Goal: Information Seeking & Learning: Learn about a topic

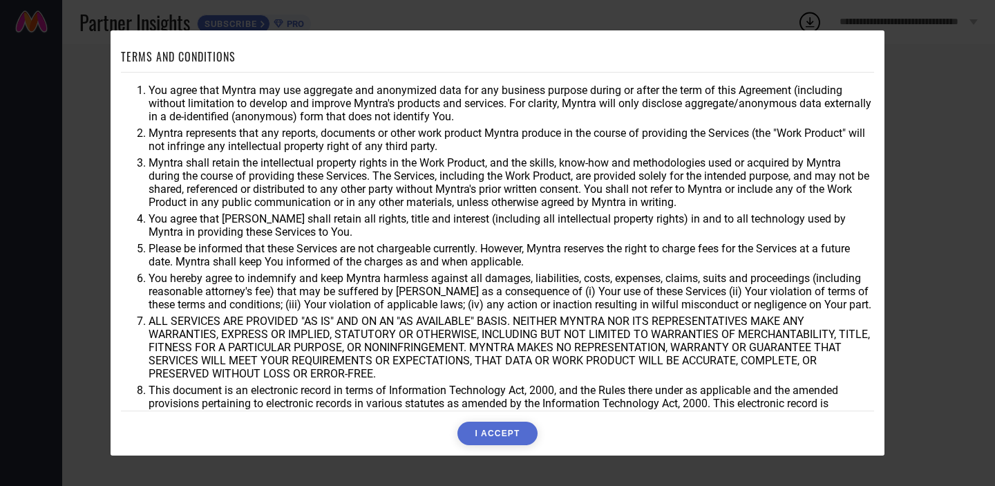
click at [497, 436] on button "I ACCEPT" at bounding box center [496, 432] width 79 height 23
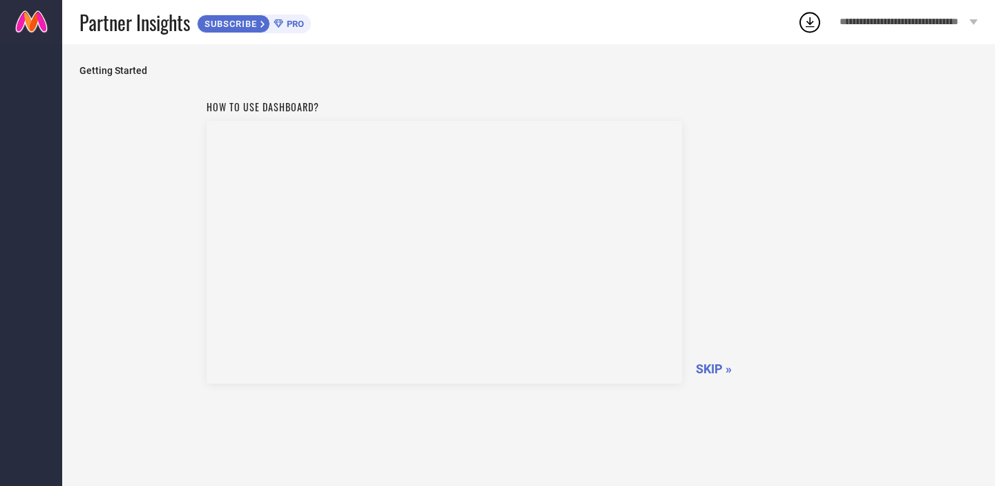
click at [969, 15] on div "**********" at bounding box center [908, 22] width 173 height 44
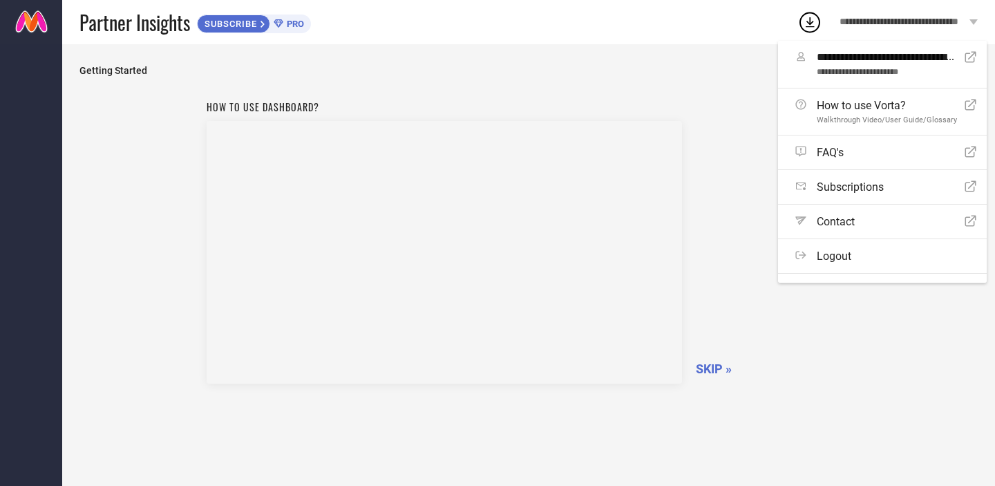
click at [428, 79] on div "Getting Started How to use dashboard? SKIP »" at bounding box center [528, 272] width 898 height 415
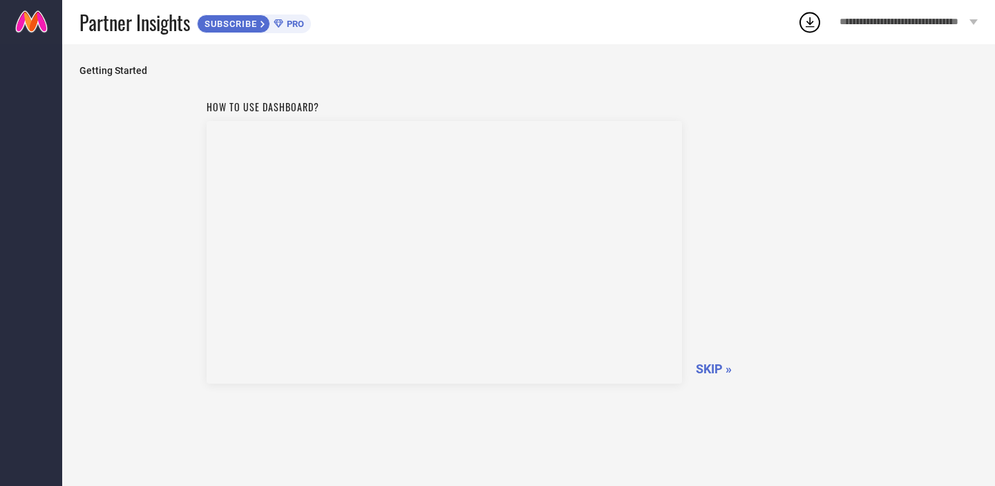
click at [719, 372] on span "SKIP »" at bounding box center [714, 368] width 36 height 15
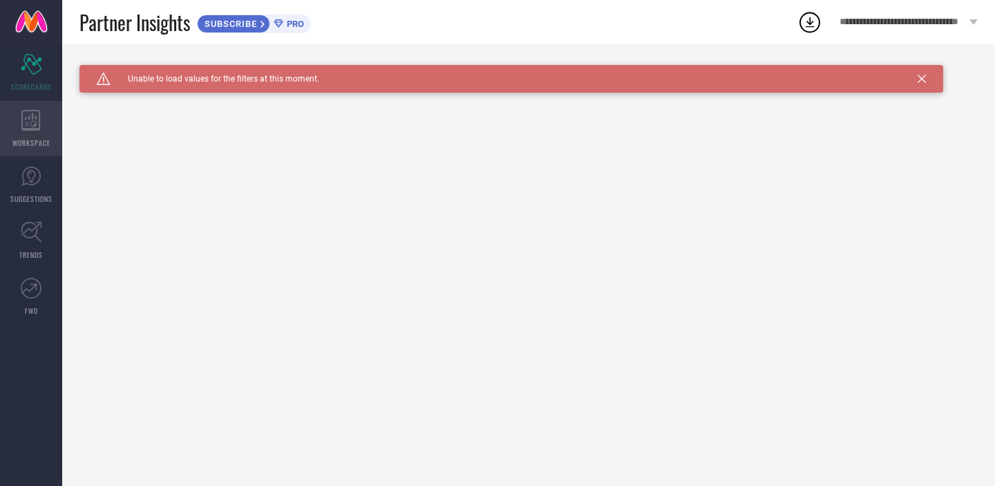
click at [23, 120] on icon at bounding box center [30, 120] width 19 height 21
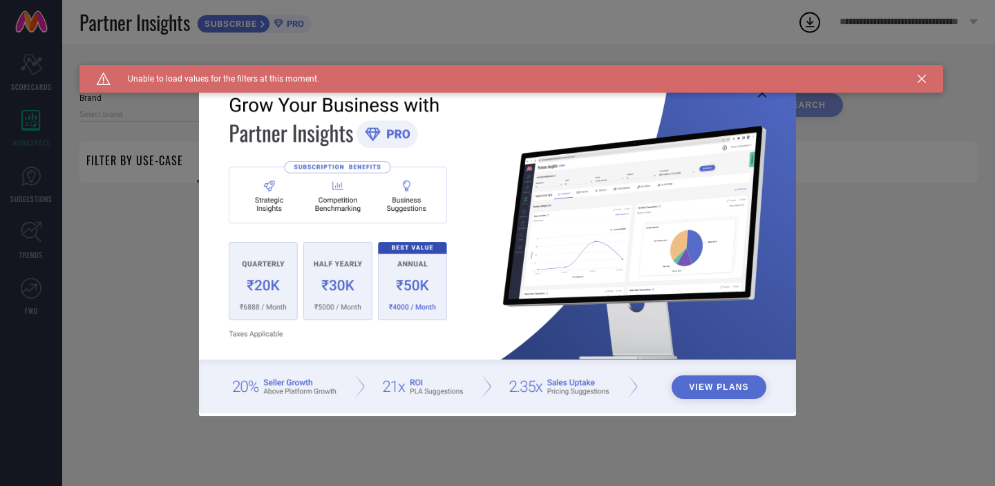
type input "1 STOP FASHION"
type input "All"
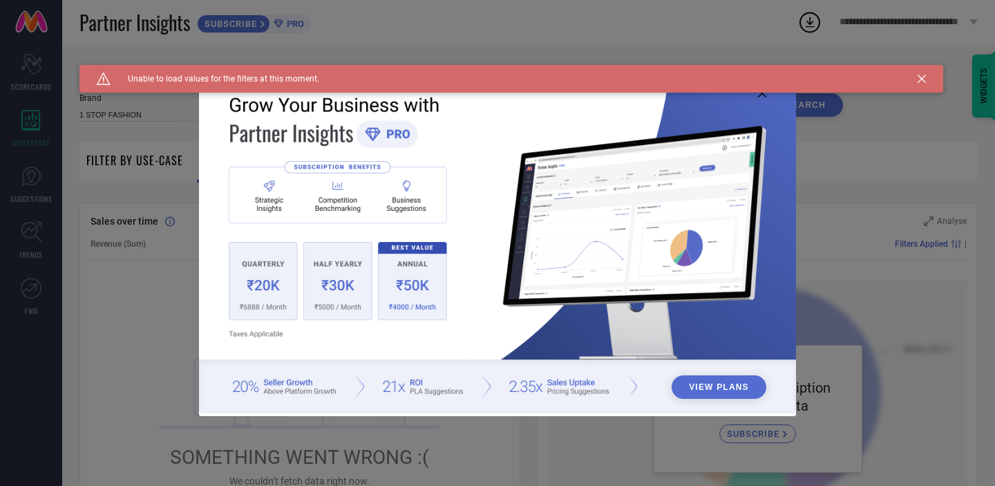
click at [926, 83] on div "Caution Created with Sketch. Unable to load values for the filters at this mome…" at bounding box center [511, 79] width 864 height 28
click at [922, 79] on icon at bounding box center [922, 79] width 8 height 8
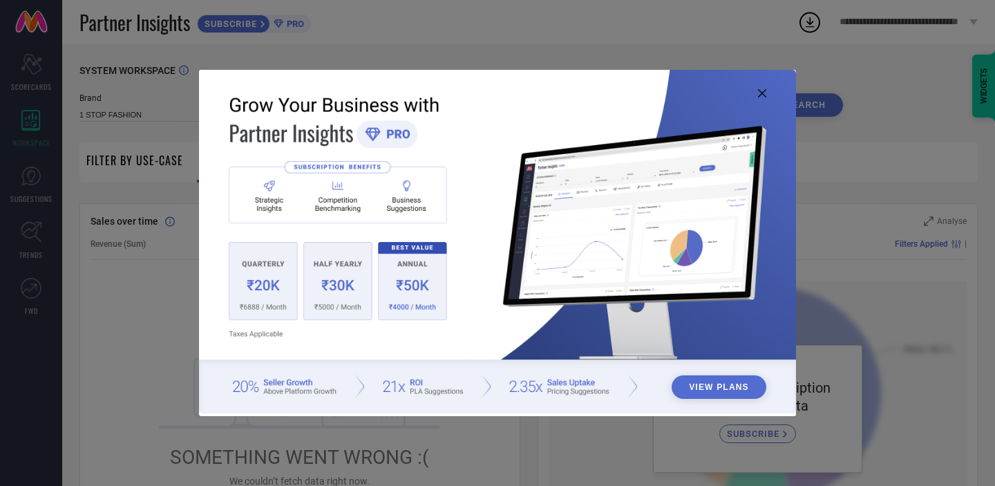
click at [761, 95] on icon at bounding box center [762, 93] width 8 height 8
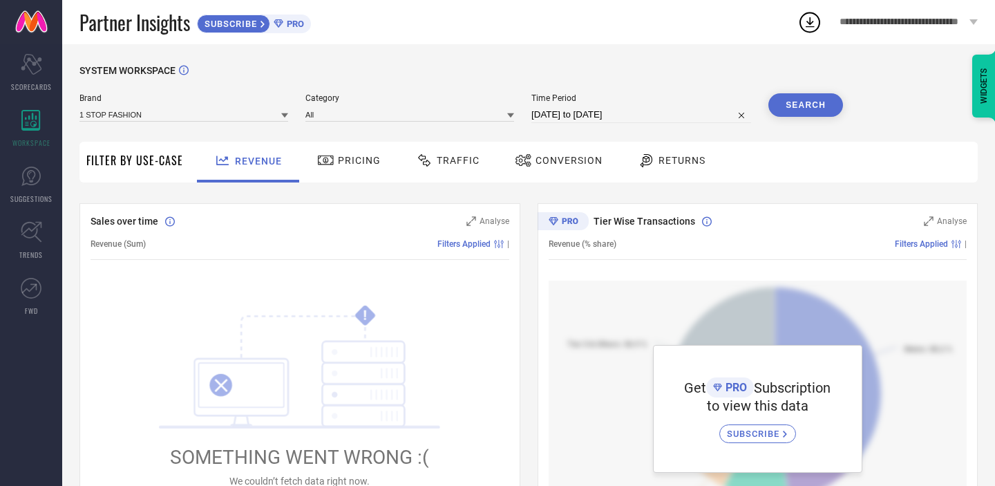
click at [463, 160] on span "Traffic" at bounding box center [458, 160] width 43 height 11
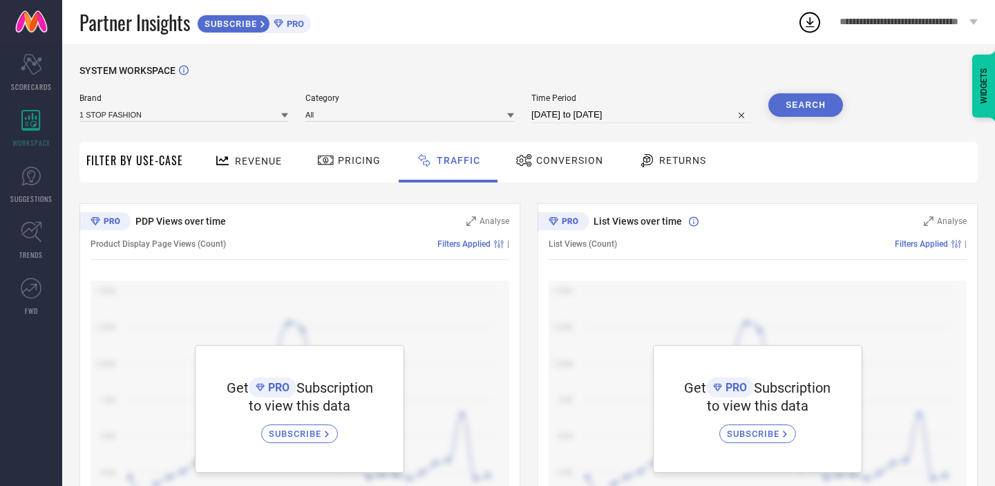
click at [330, 158] on icon at bounding box center [325, 160] width 17 height 17
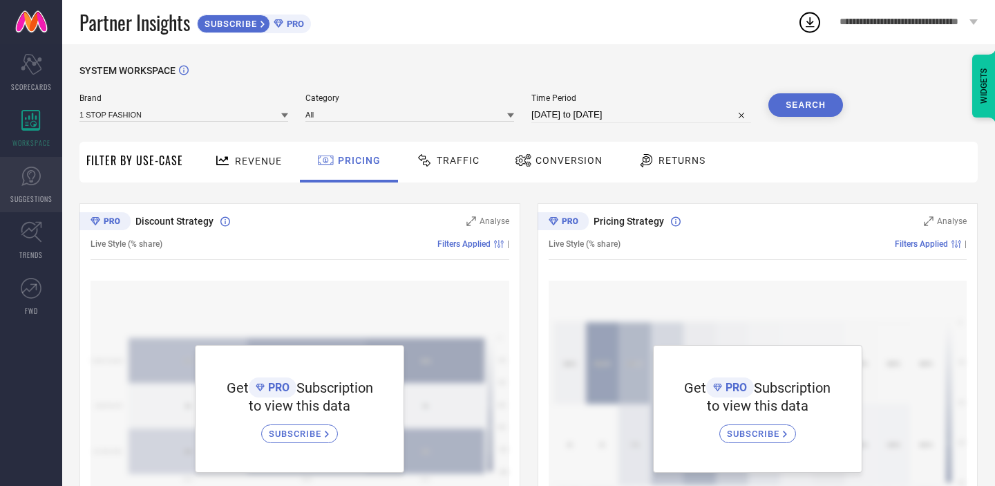
click at [29, 182] on icon at bounding box center [31, 176] width 21 height 21
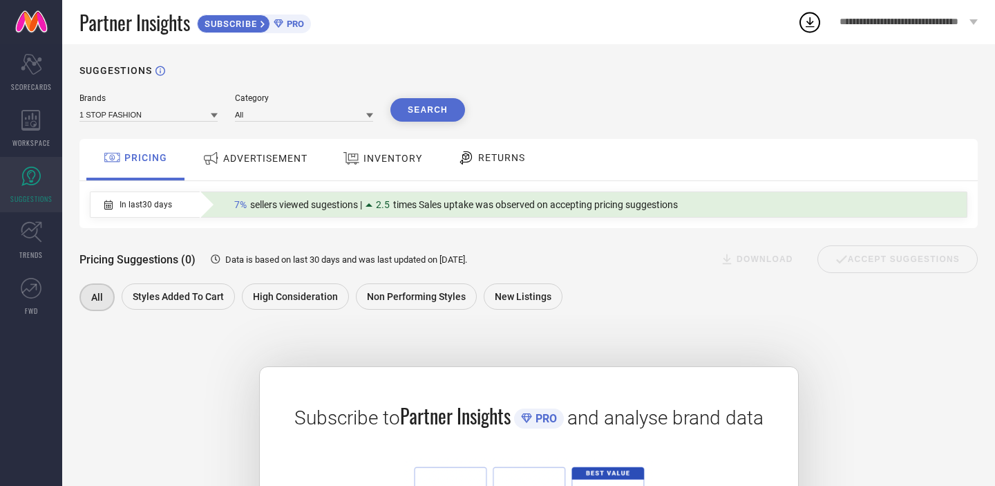
click at [254, 161] on span "ADVERTISEMENT" at bounding box center [265, 158] width 84 height 11
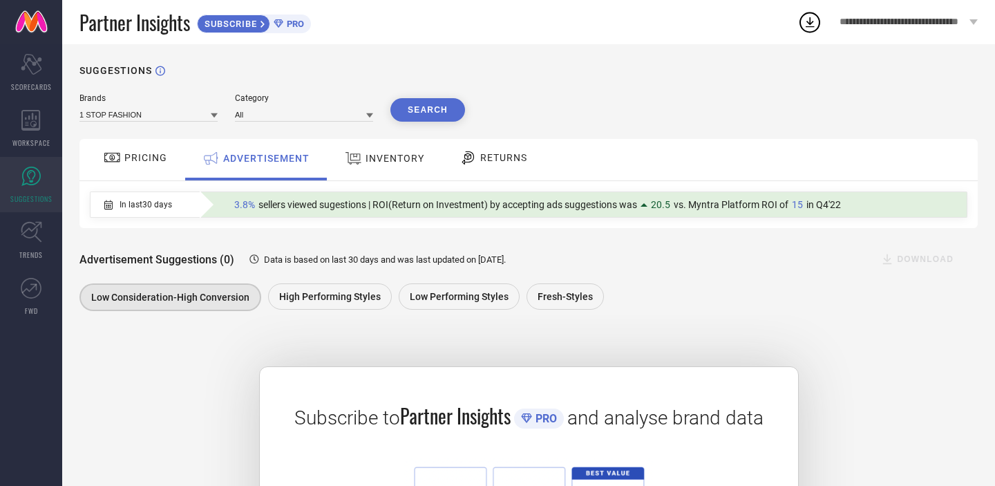
click at [380, 161] on span "INVENTORY" at bounding box center [395, 158] width 59 height 11
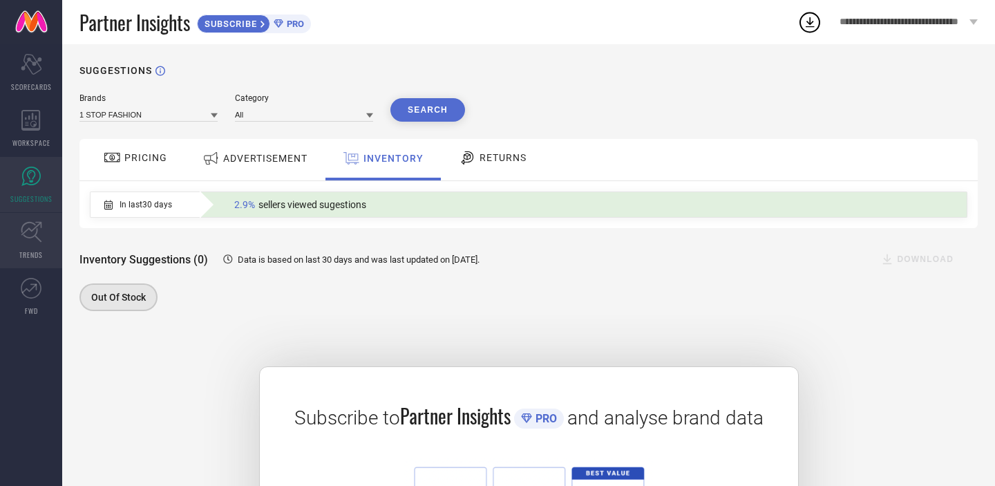
click at [39, 243] on link "TRENDS" at bounding box center [31, 240] width 62 height 55
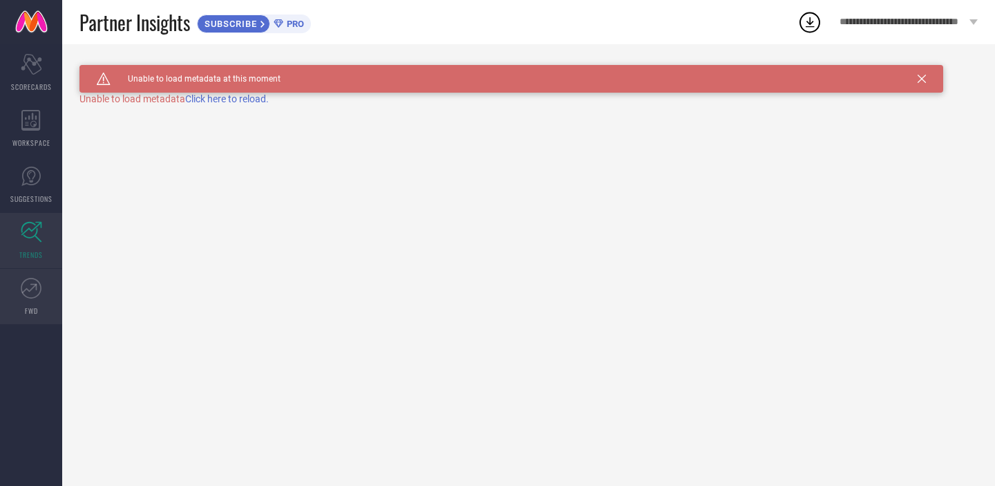
click at [37, 286] on icon at bounding box center [31, 288] width 21 height 21
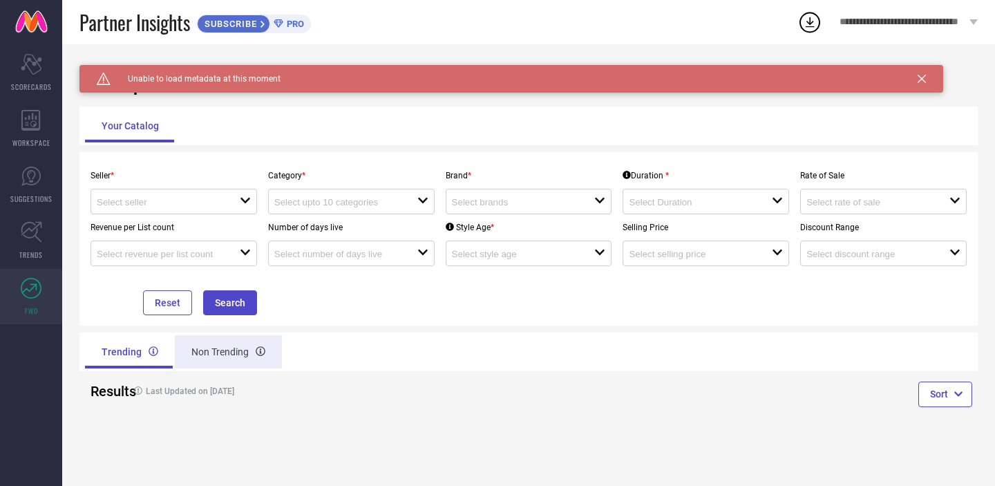
click at [210, 345] on div "Non Trending" at bounding box center [228, 351] width 107 height 33
